Goal: Task Accomplishment & Management: Manage account settings

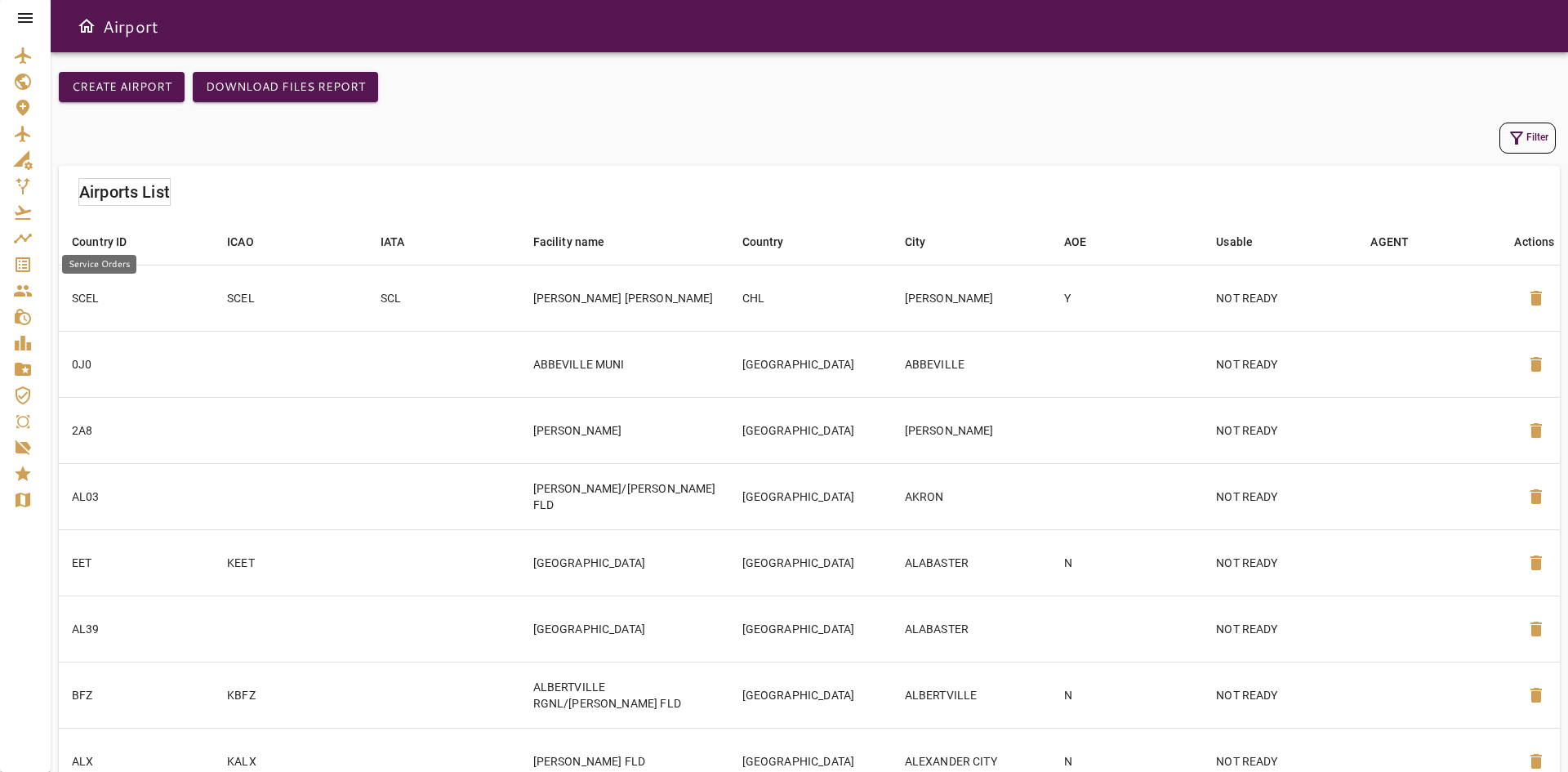
click at [27, 264] on icon "Service Orders" at bounding box center [23, 265] width 15 height 15
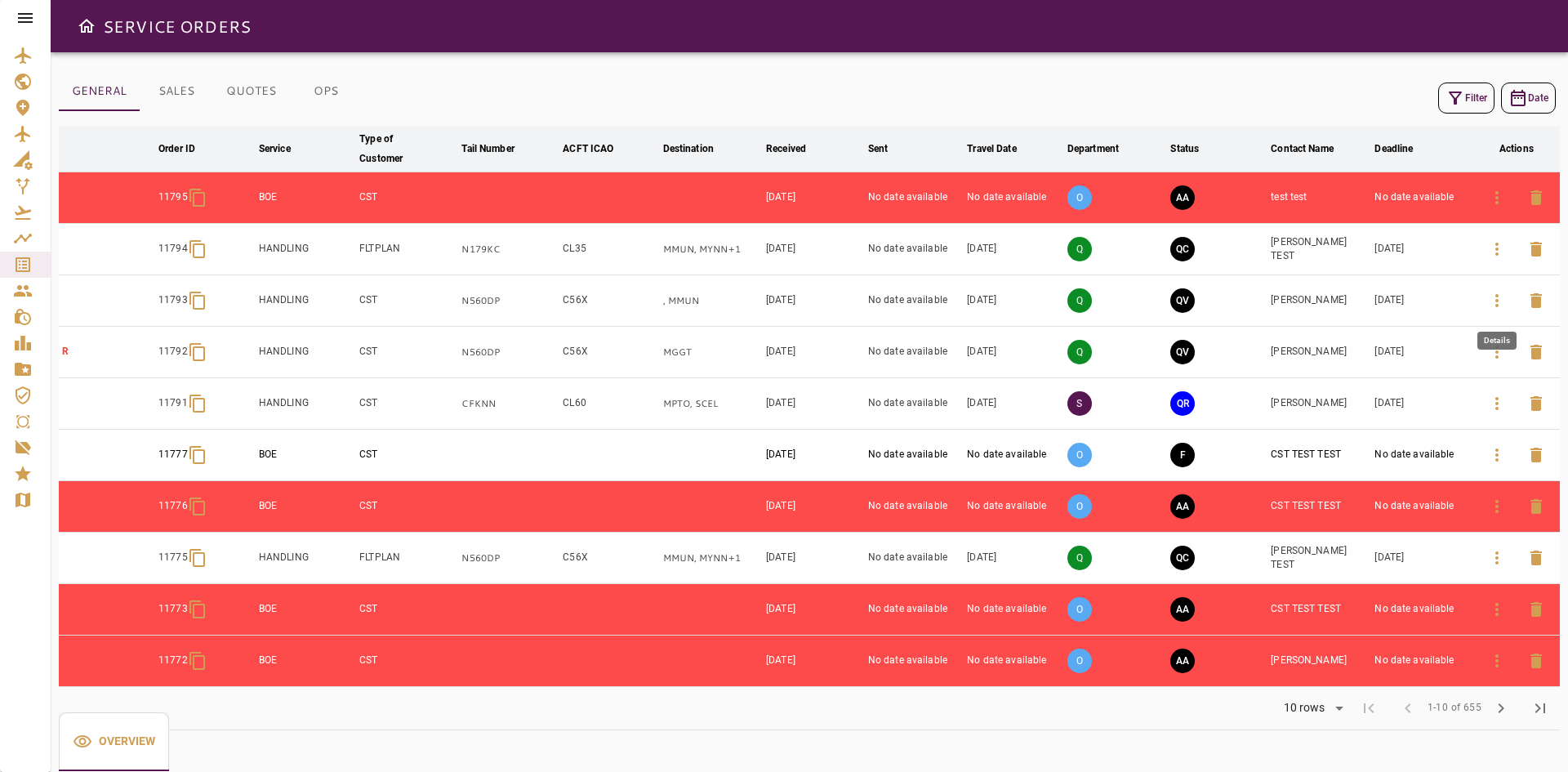
click at [1499, 304] on icon "button" at bounding box center [1496, 300] width 19 height 19
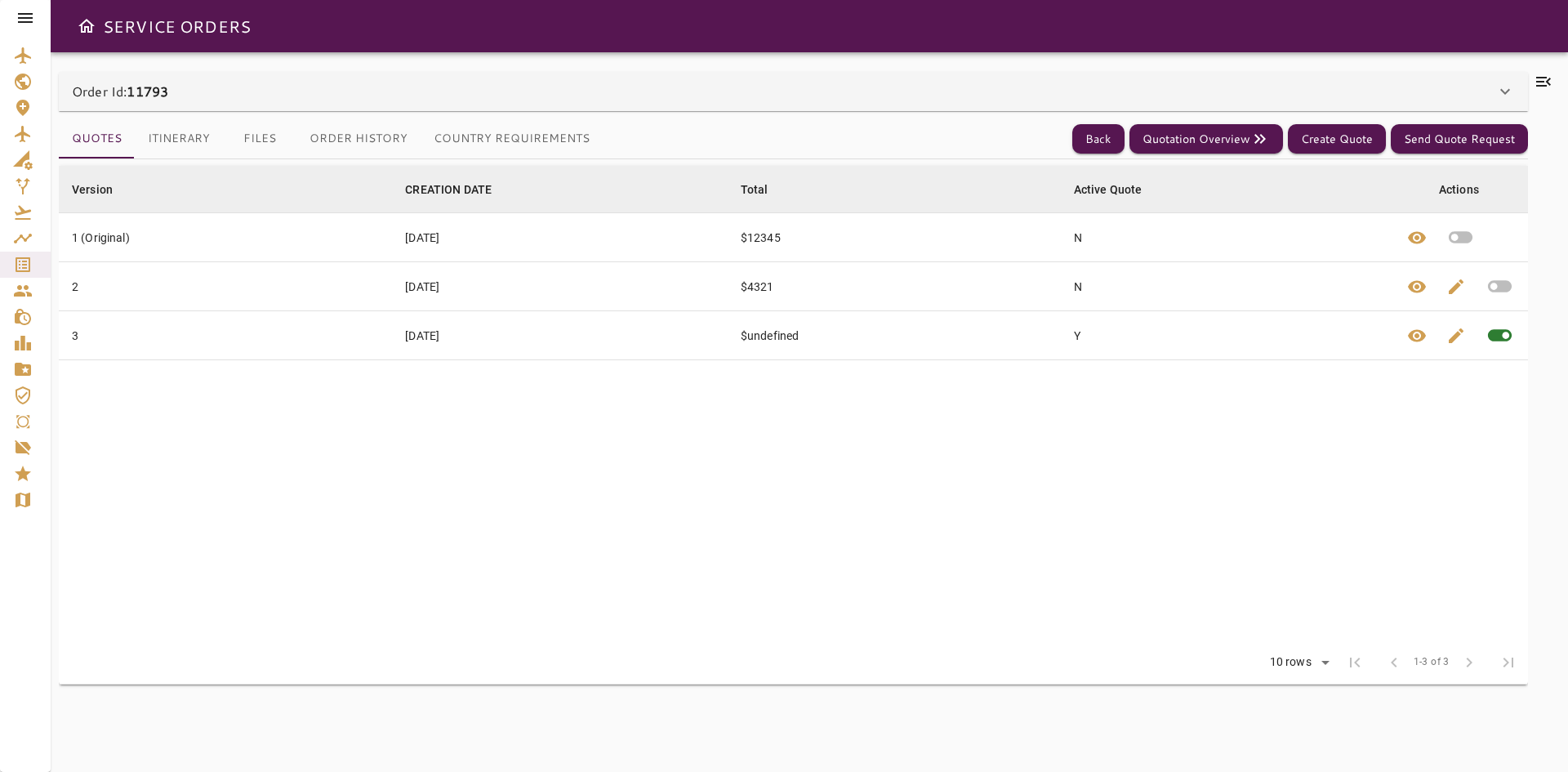
click at [145, 94] on b "11793" at bounding box center [147, 91] width 42 height 19
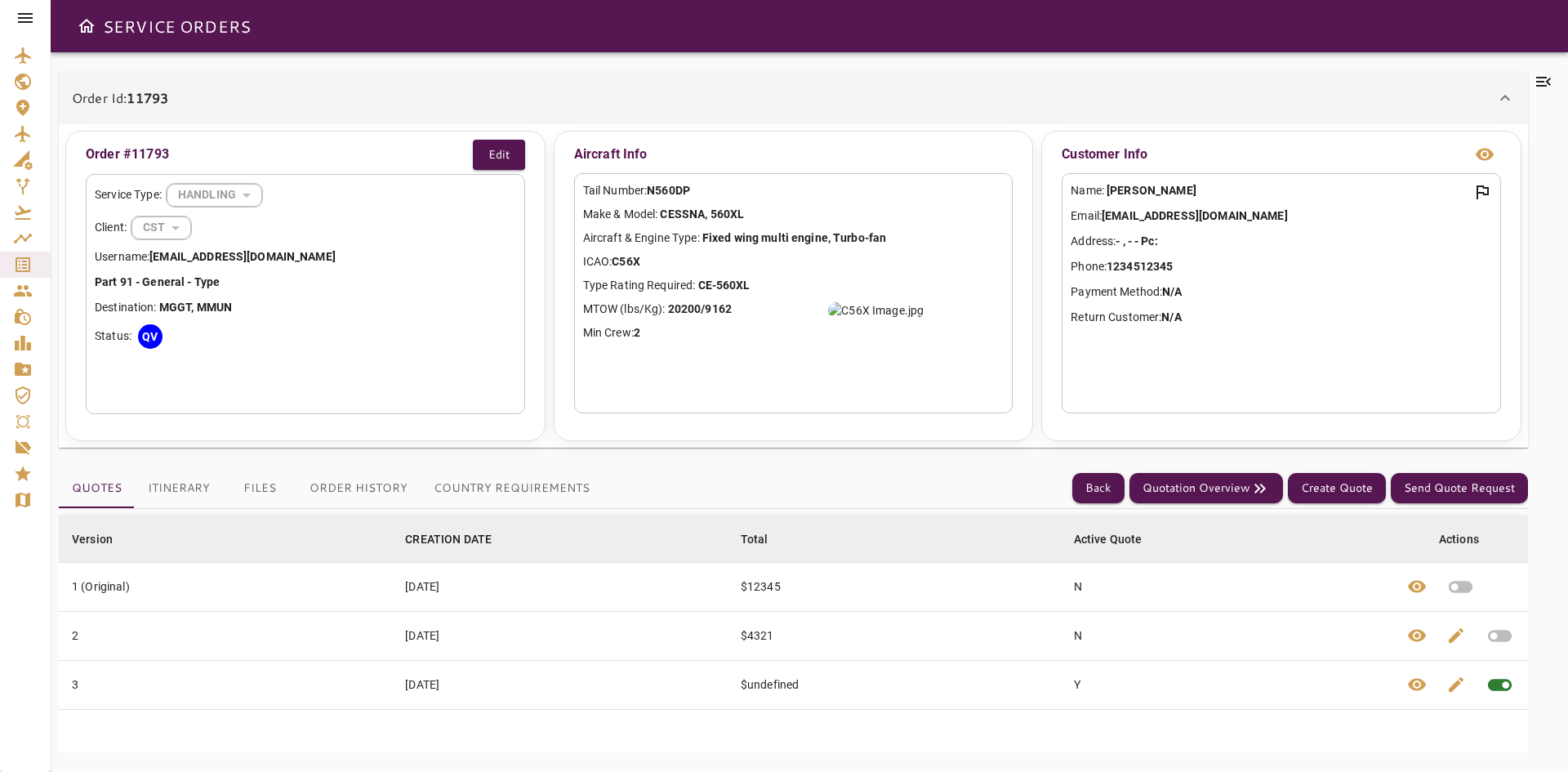
click at [166, 107] on p "Order Id: 11793" at bounding box center [120, 97] width 96 height 19
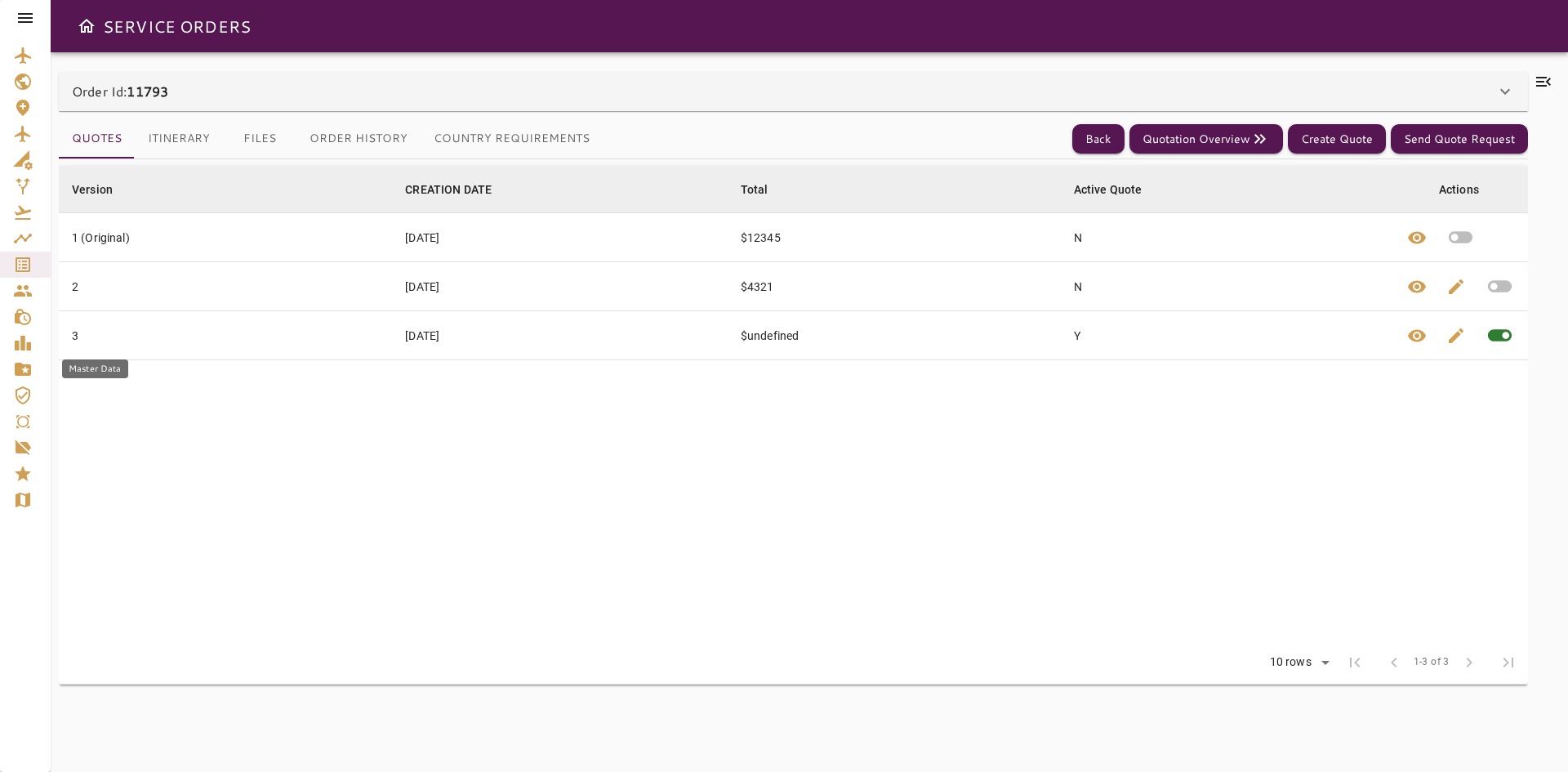
click at [14, 367] on icon "Master Data" at bounding box center [22, 368] width 19 height 19
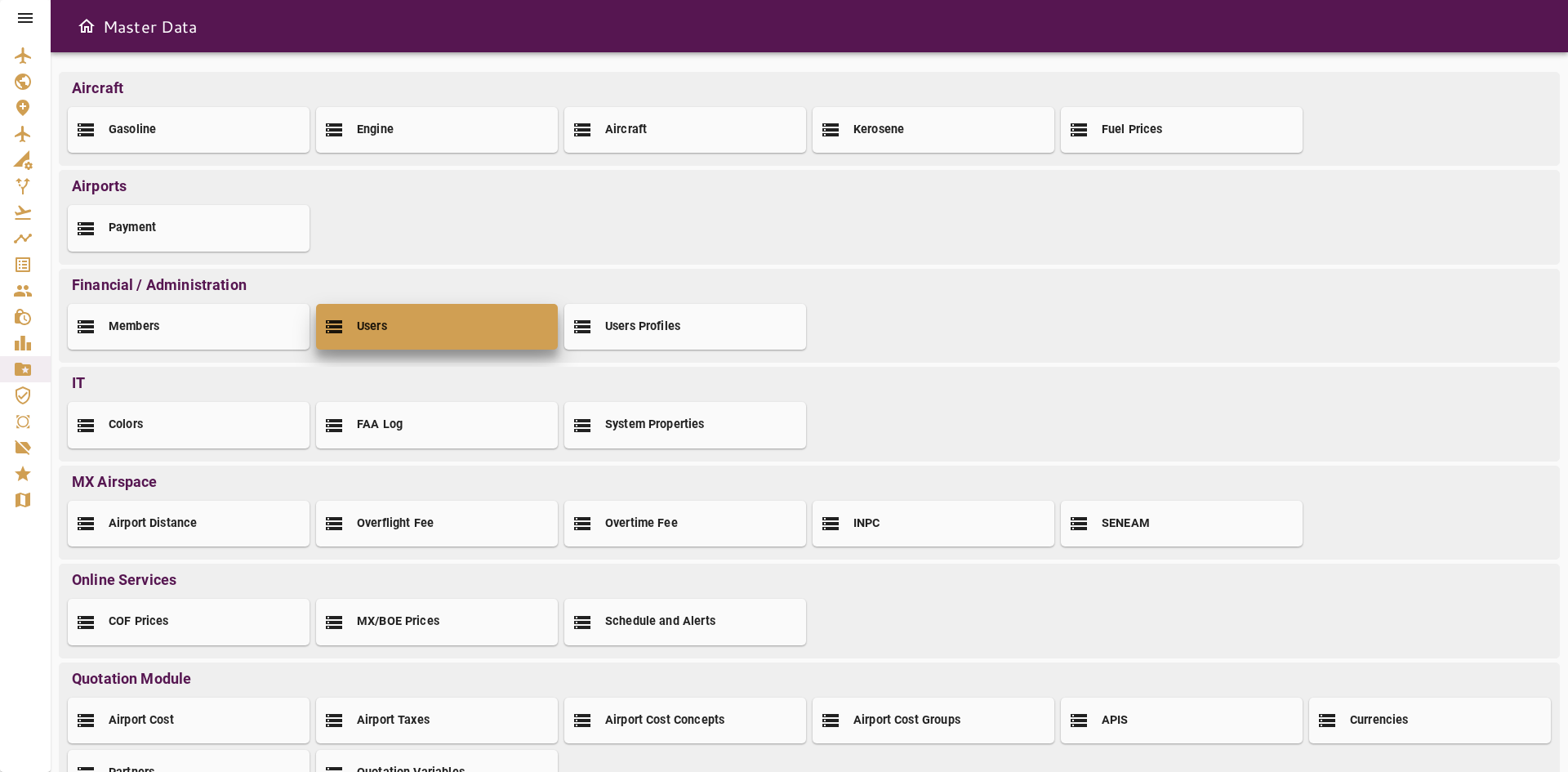
click at [466, 340] on div "Users" at bounding box center [437, 326] width 241 height 45
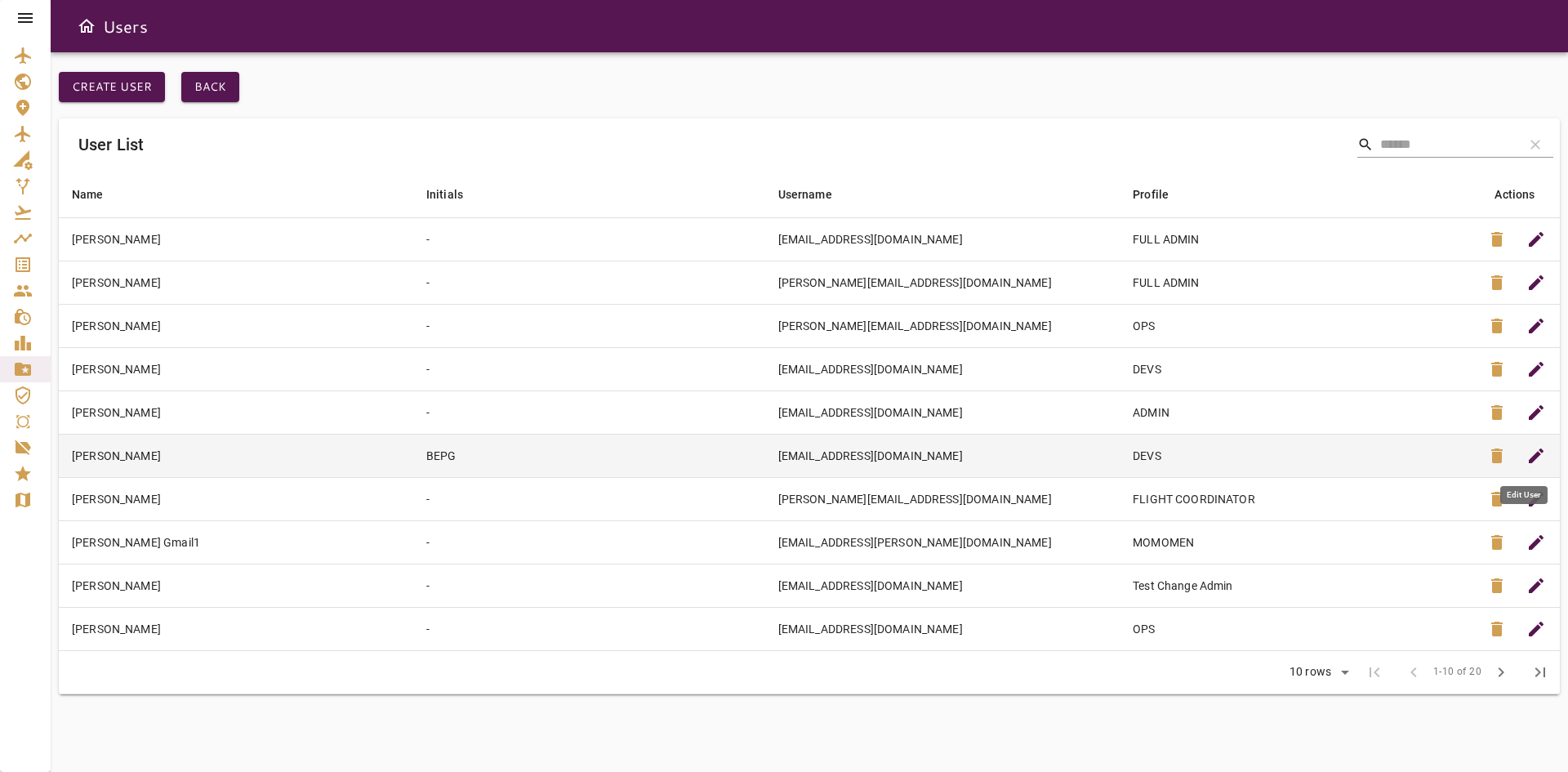
click at [1538, 455] on span "edit" at bounding box center [1536, 455] width 19 height 19
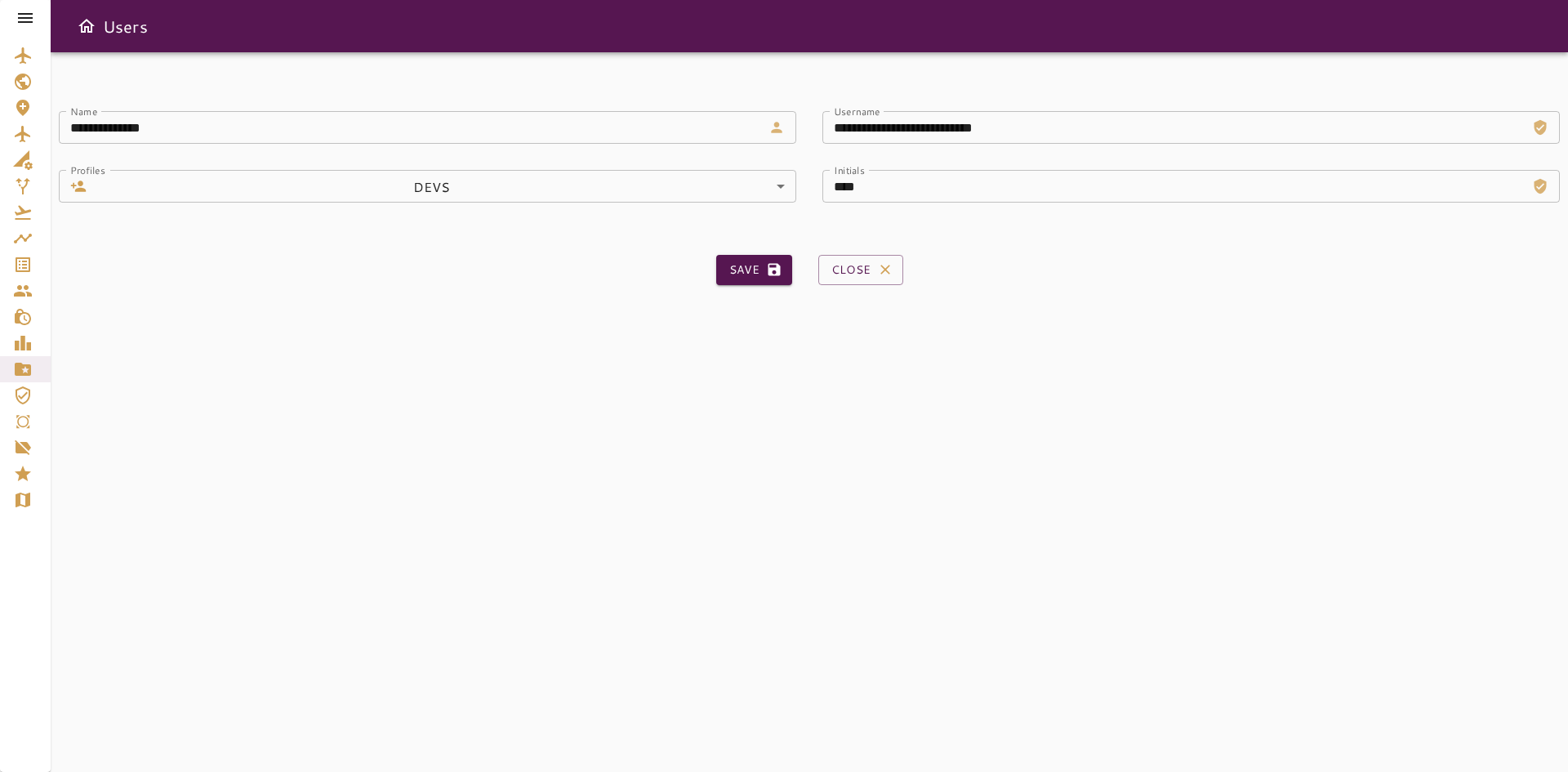
click at [568, 193] on body "**********" at bounding box center [784, 386] width 1568 height 772
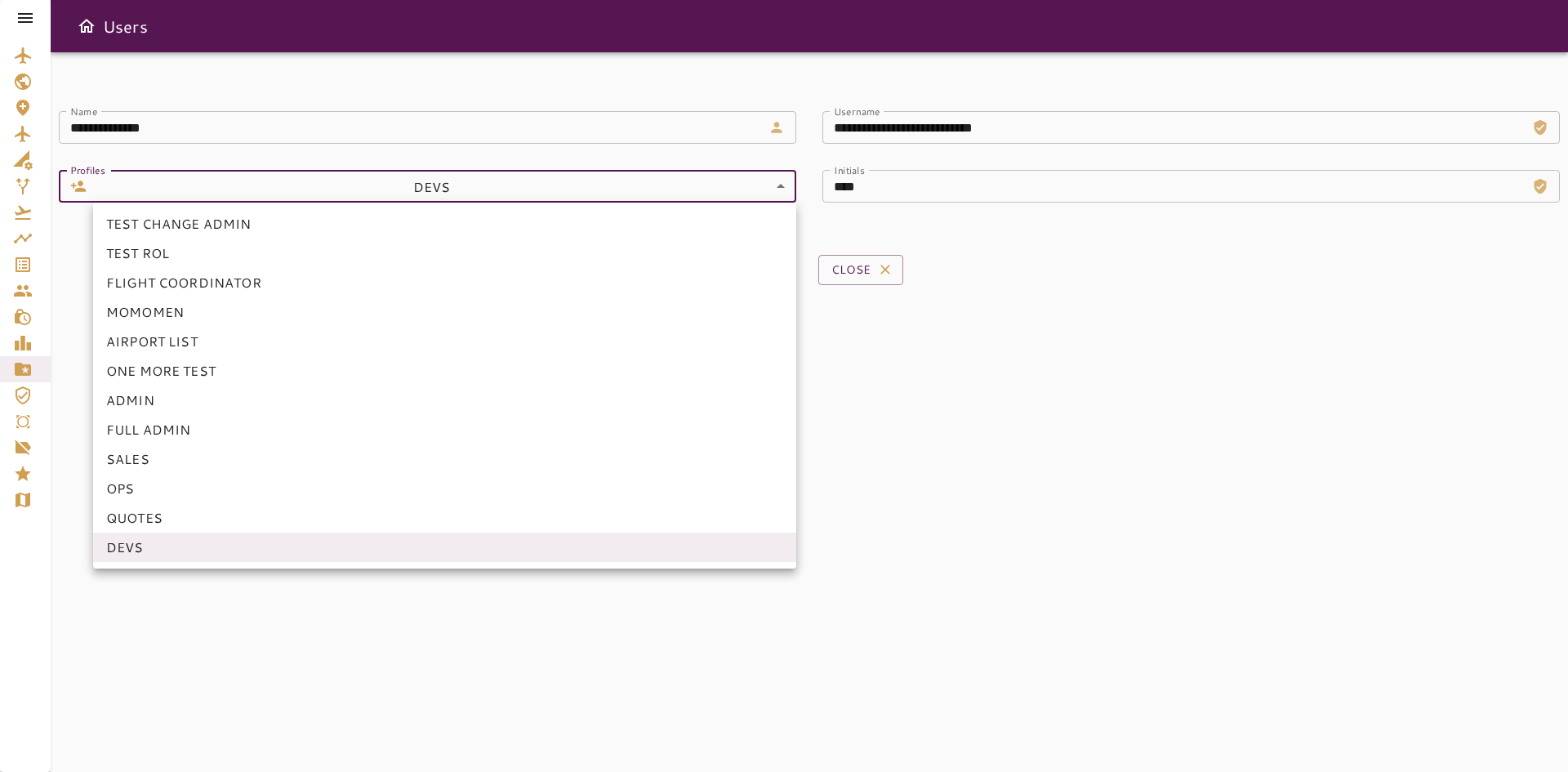
click at [249, 489] on li "OPS" at bounding box center [445, 489] width 703 height 30
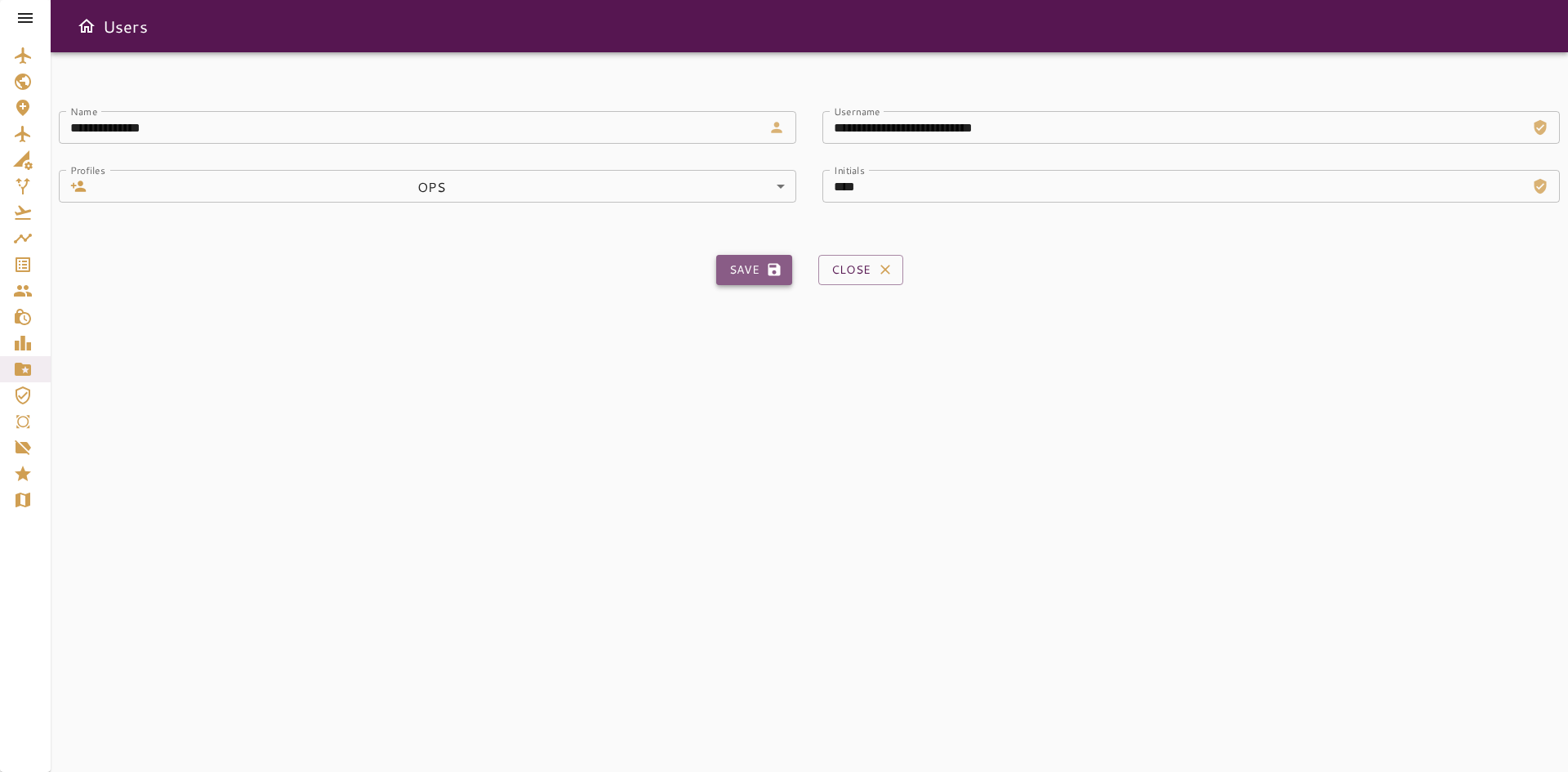
click at [739, 268] on button "Save" at bounding box center [754, 269] width 76 height 31
type input "**"
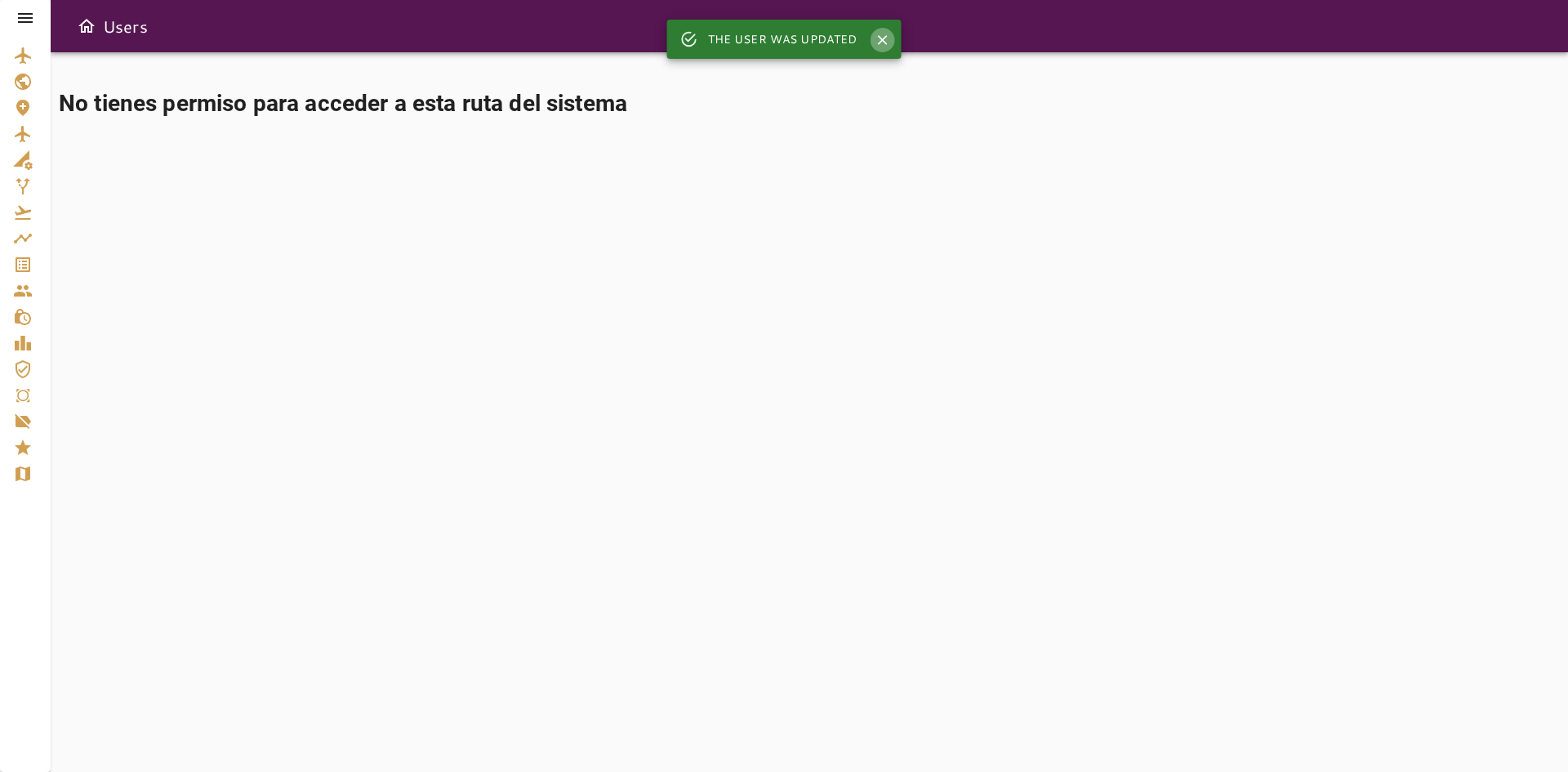
click at [39, 268] on link "Service Orders" at bounding box center [25, 265] width 51 height 26
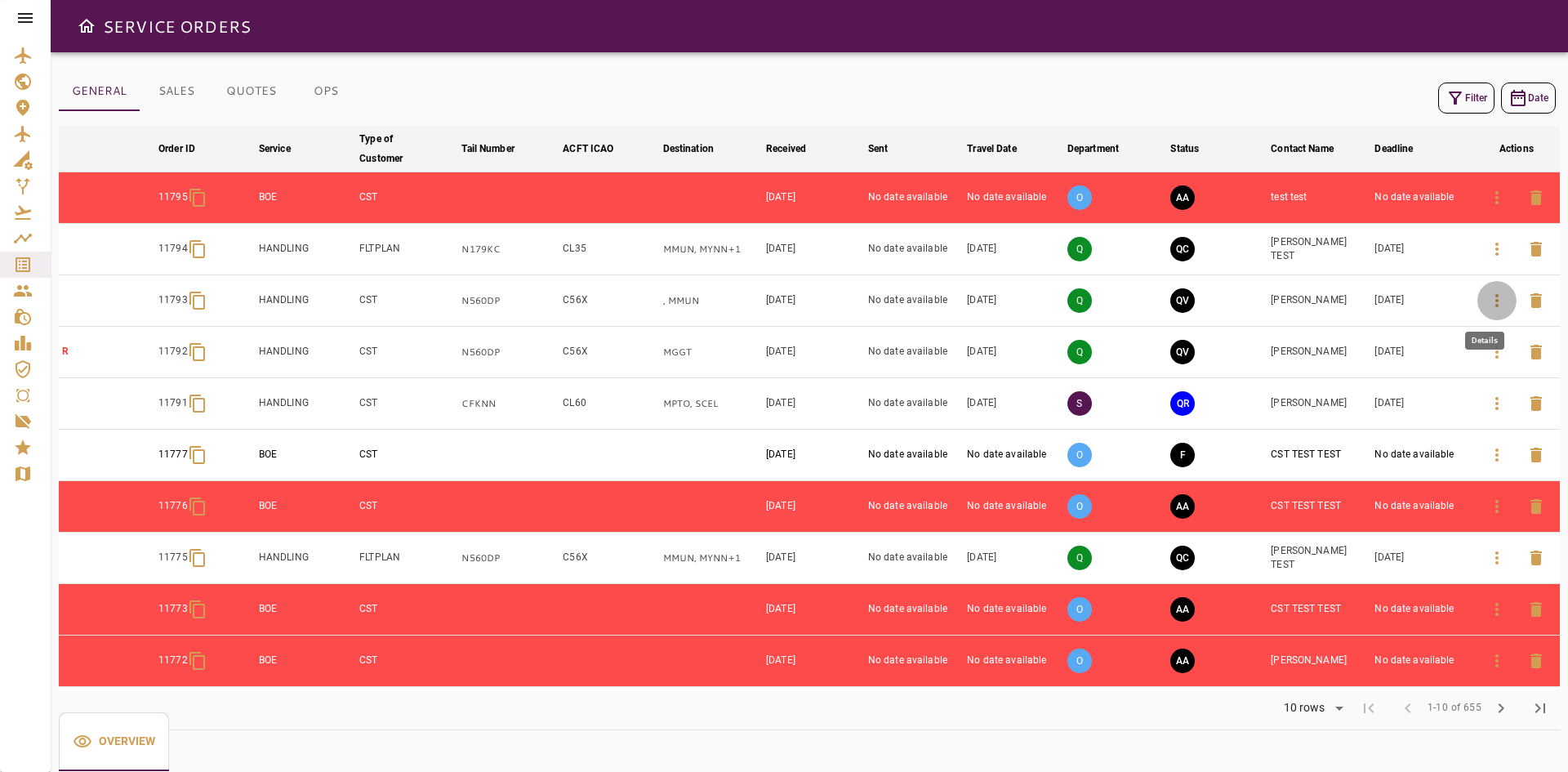
click at [1491, 304] on icon "button" at bounding box center [1496, 300] width 19 height 19
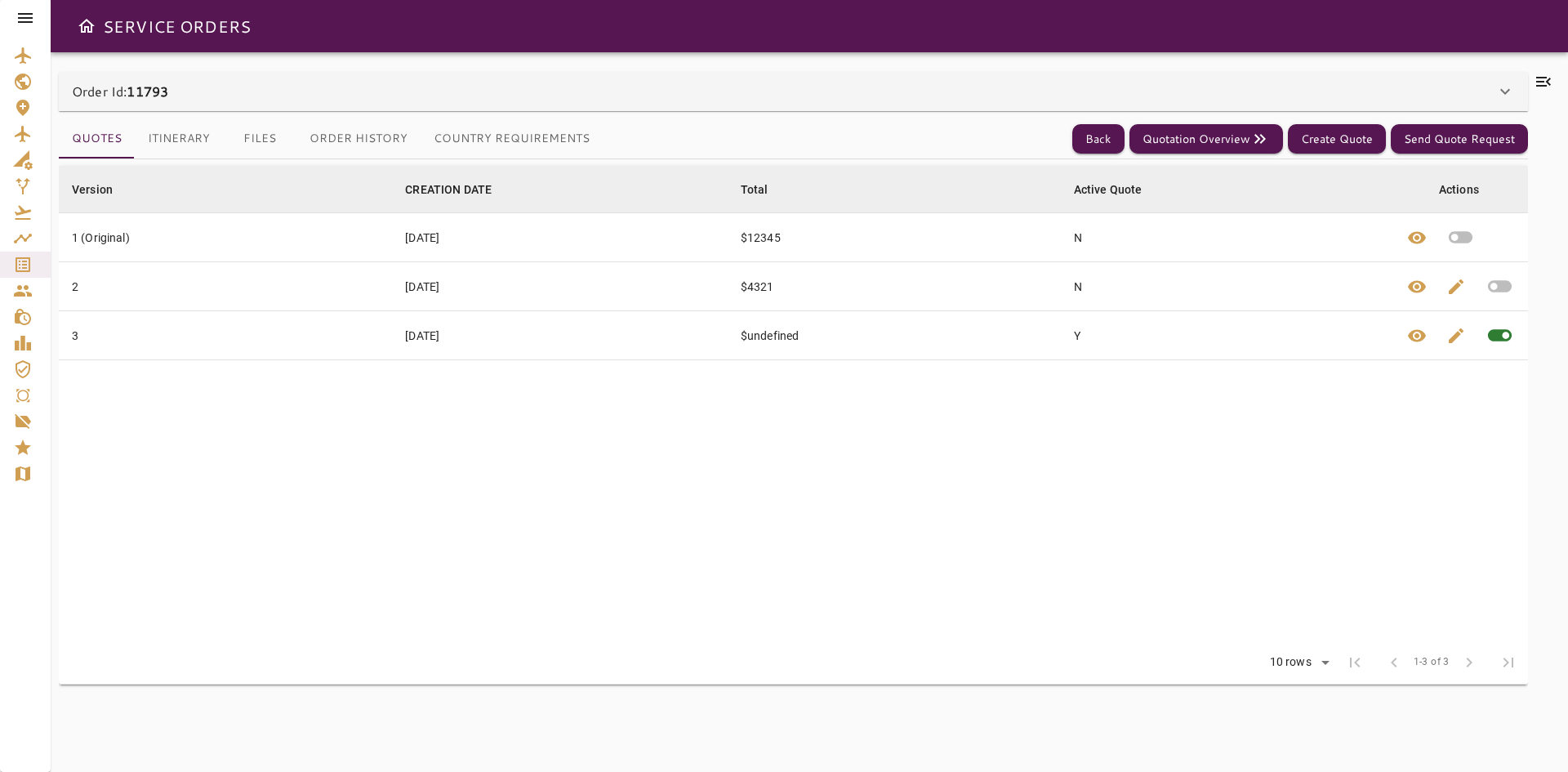
click at [189, 96] on div "Order Id: 11793" at bounding box center [784, 91] width 1423 height 19
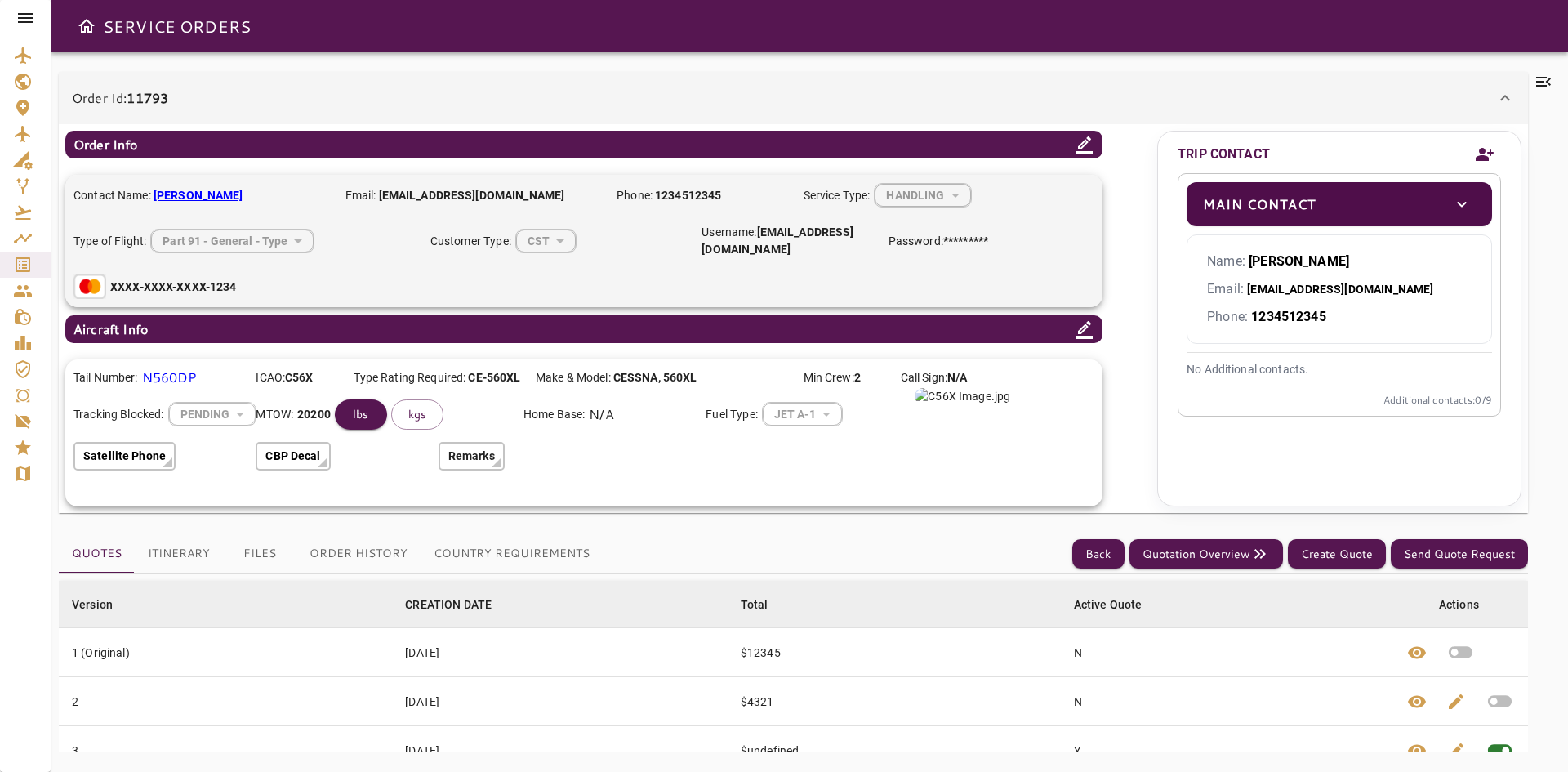
drag, startPoint x: 1124, startPoint y: 115, endPoint x: 1124, endPoint y: 131, distance: 16.0
click at [1124, 131] on div "**********" at bounding box center [794, 293] width 1469 height 442
